Goal: Task Accomplishment & Management: Use online tool/utility

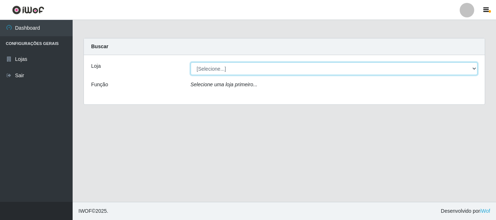
click at [473, 66] on select "[Selecione...] Casatudo BR" at bounding box center [334, 68] width 287 height 13
select select "197"
click at [191, 62] on select "[Selecione...] Casatudo BR" at bounding box center [334, 68] width 287 height 13
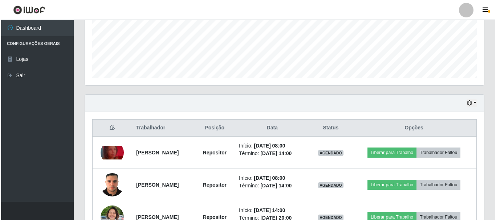
scroll to position [218, 0]
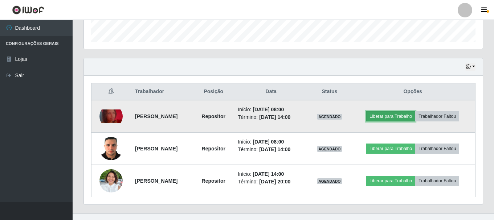
click at [398, 116] on button "Liberar para Trabalho" at bounding box center [390, 116] width 49 height 10
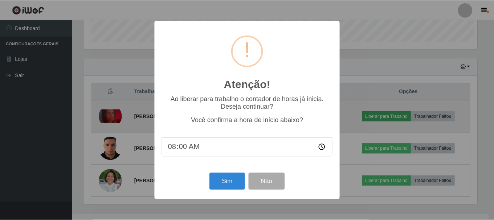
scroll to position [151, 395]
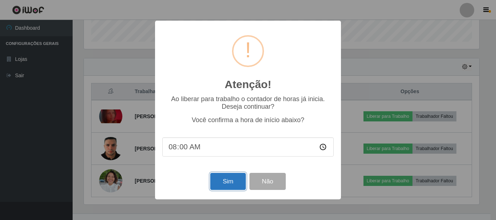
click at [224, 187] on button "Sim" at bounding box center [227, 181] width 35 height 17
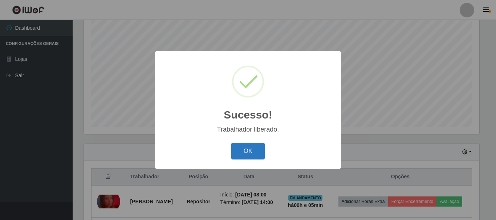
click at [253, 147] on button "OK" at bounding box center [248, 151] width 34 height 17
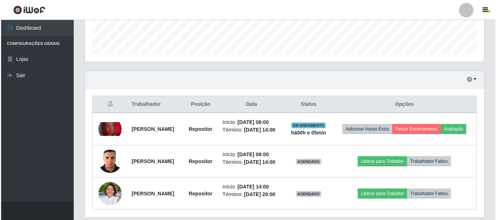
scroll to position [246, 0]
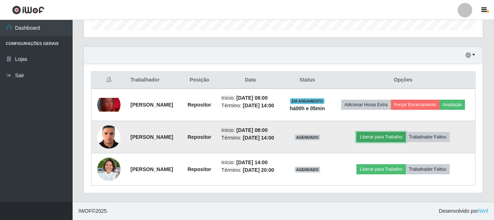
click at [389, 132] on button "Liberar para Trabalho" at bounding box center [381, 137] width 49 height 10
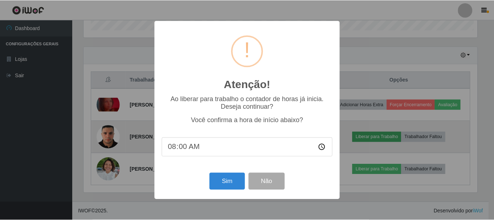
scroll to position [151, 395]
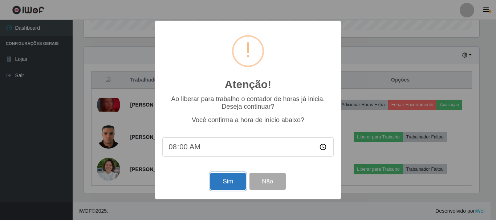
click at [224, 180] on button "Sim" at bounding box center [227, 181] width 35 height 17
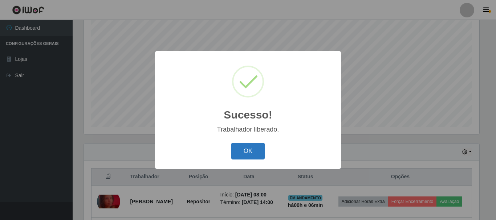
click at [259, 149] on button "OK" at bounding box center [248, 151] width 34 height 17
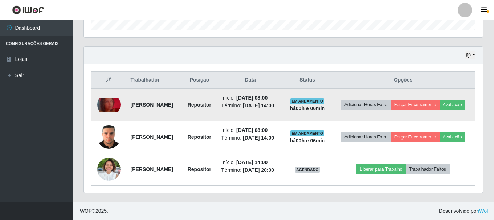
scroll to position [60, 0]
